Goal: Information Seeking & Learning: Learn about a topic

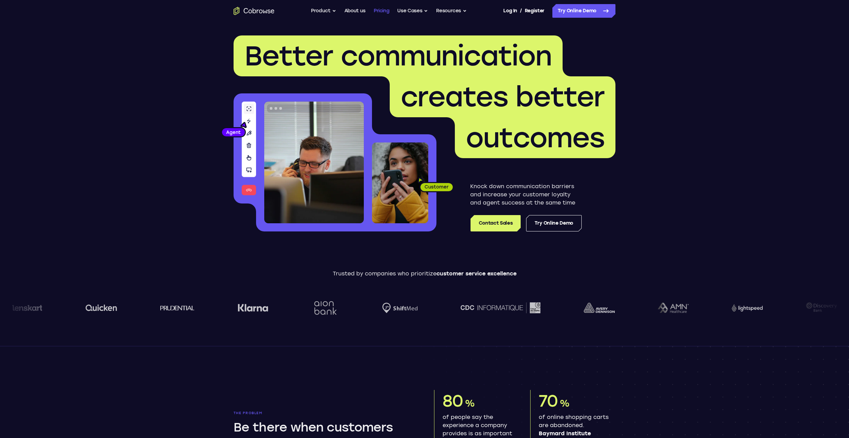
click at [377, 13] on link "Pricing" at bounding box center [382, 11] width 16 height 14
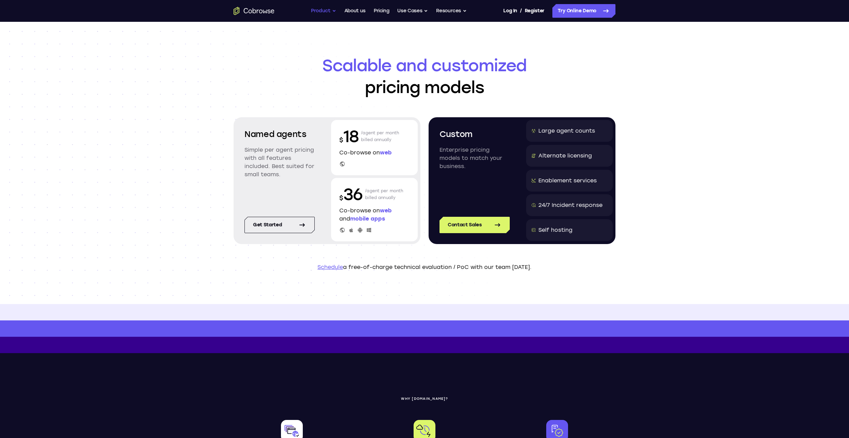
click at [327, 12] on button "Product" at bounding box center [323, 11] width 25 height 14
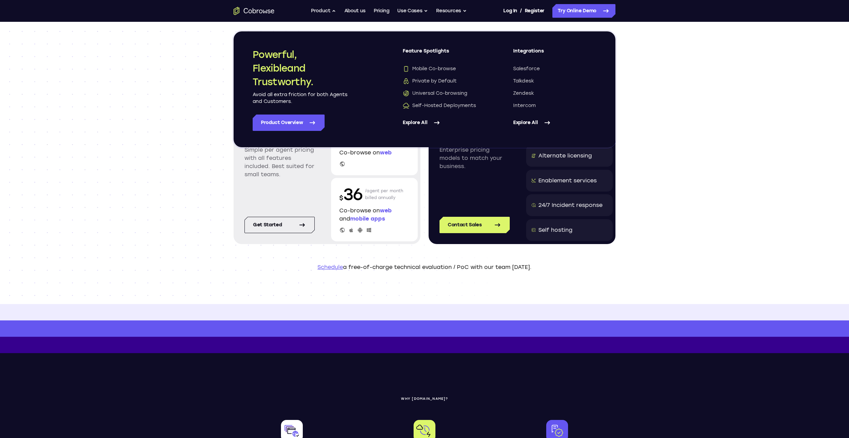
click at [531, 123] on link "Explore All" at bounding box center [554, 123] width 83 height 16
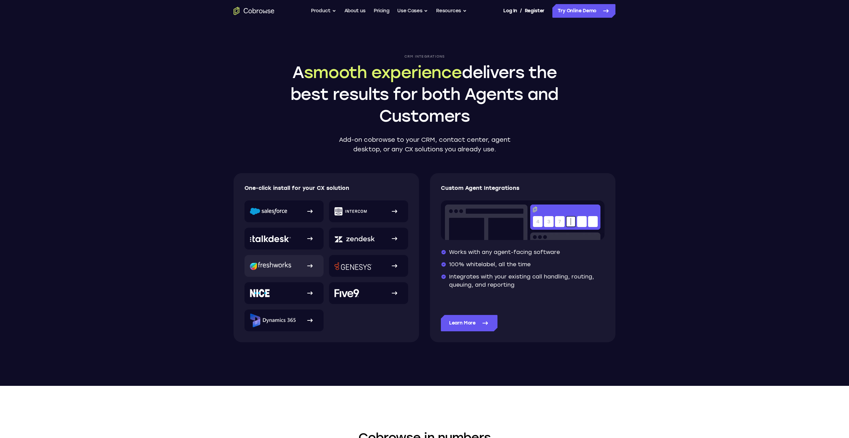
click at [302, 268] on div at bounding box center [310, 266] width 16 height 16
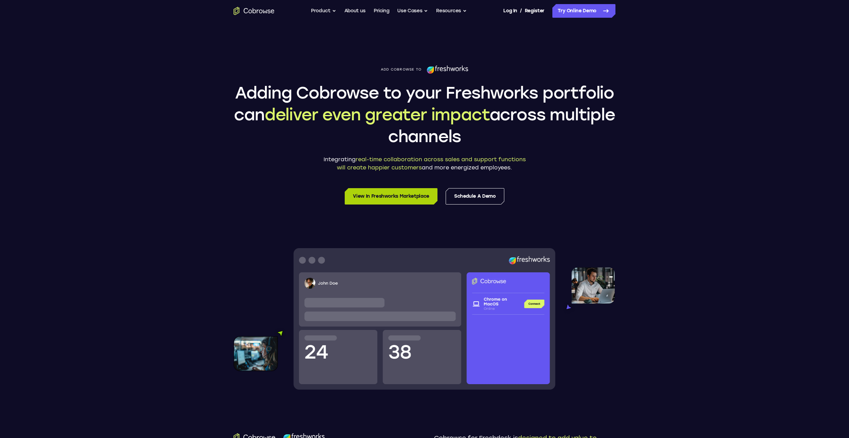
click at [418, 193] on link "View in Freshworks Marketplace" at bounding box center [391, 196] width 93 height 16
click at [323, 8] on button "Product" at bounding box center [323, 11] width 25 height 14
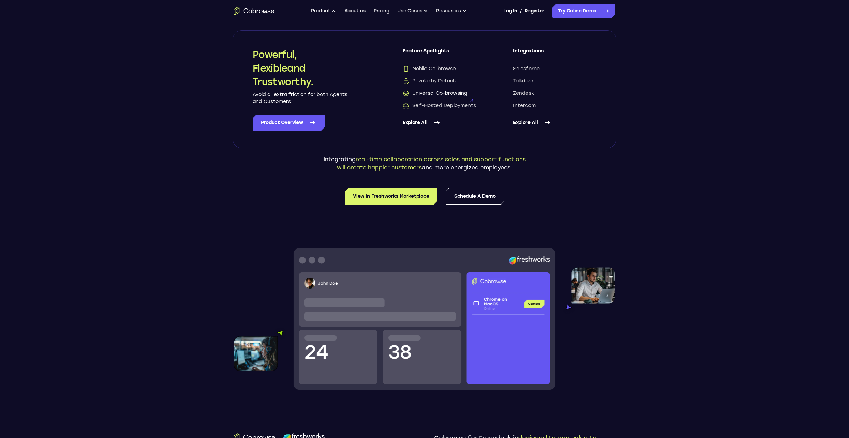
click at [456, 94] on span "Universal Co-browsing" at bounding box center [435, 93] width 64 height 7
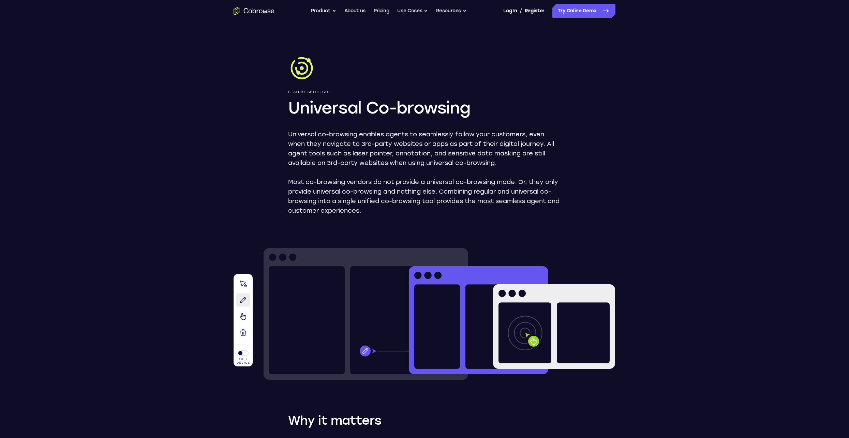
click at [266, 10] on icon "Go to the home page" at bounding box center [254, 11] width 41 height 8
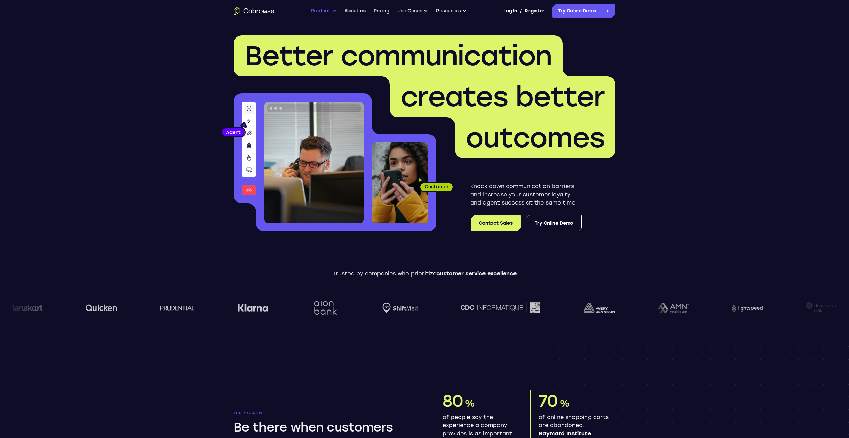
click at [327, 9] on button "Product" at bounding box center [323, 11] width 25 height 14
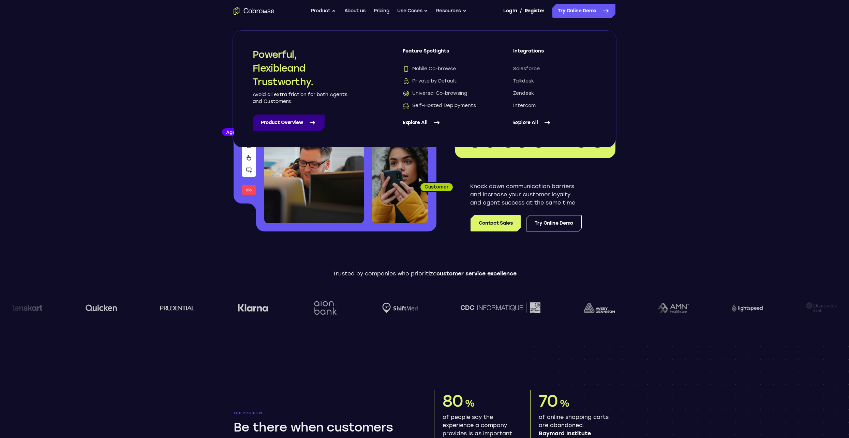
click at [281, 120] on link "Product Overview" at bounding box center [289, 123] width 72 height 16
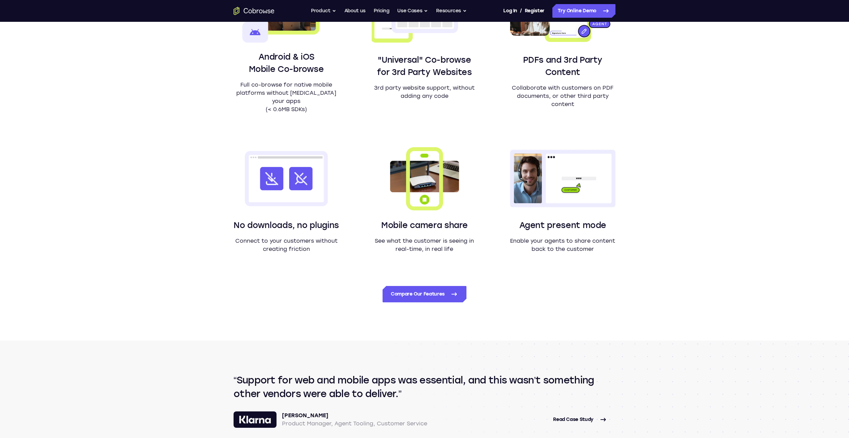
scroll to position [554, 0]
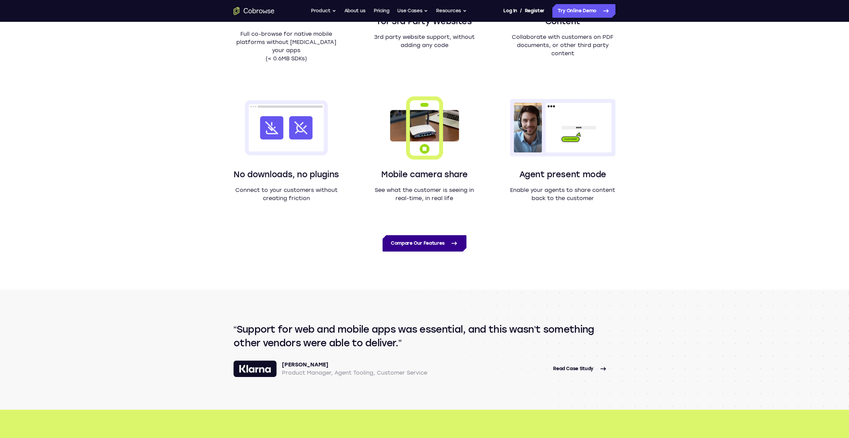
click at [426, 242] on link "Compare Our Features" at bounding box center [425, 243] width 84 height 16
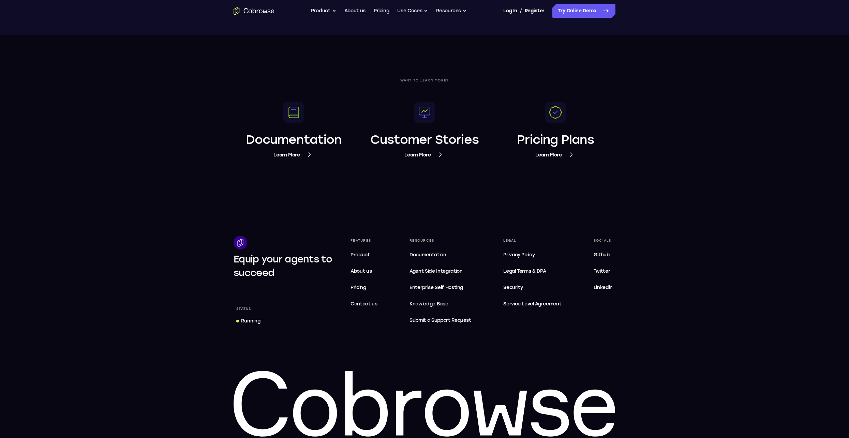
scroll to position [2564, 0]
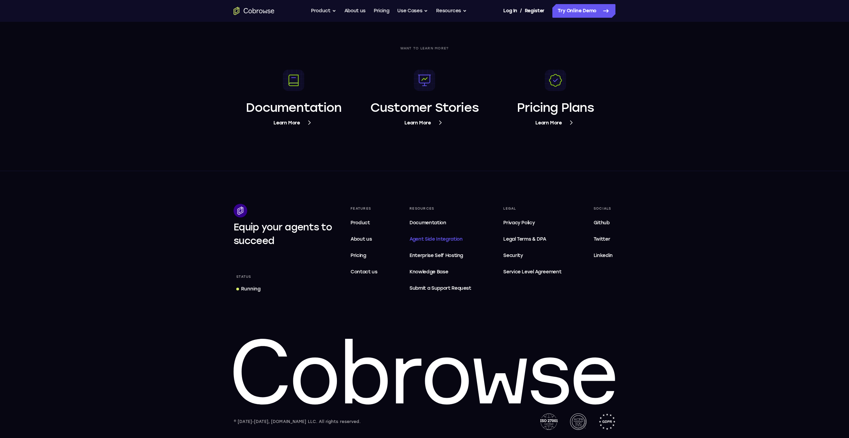
click at [437, 238] on span "Agent Side Integration" at bounding box center [441, 239] width 62 height 8
